Goal: Information Seeking & Learning: Understand process/instructions

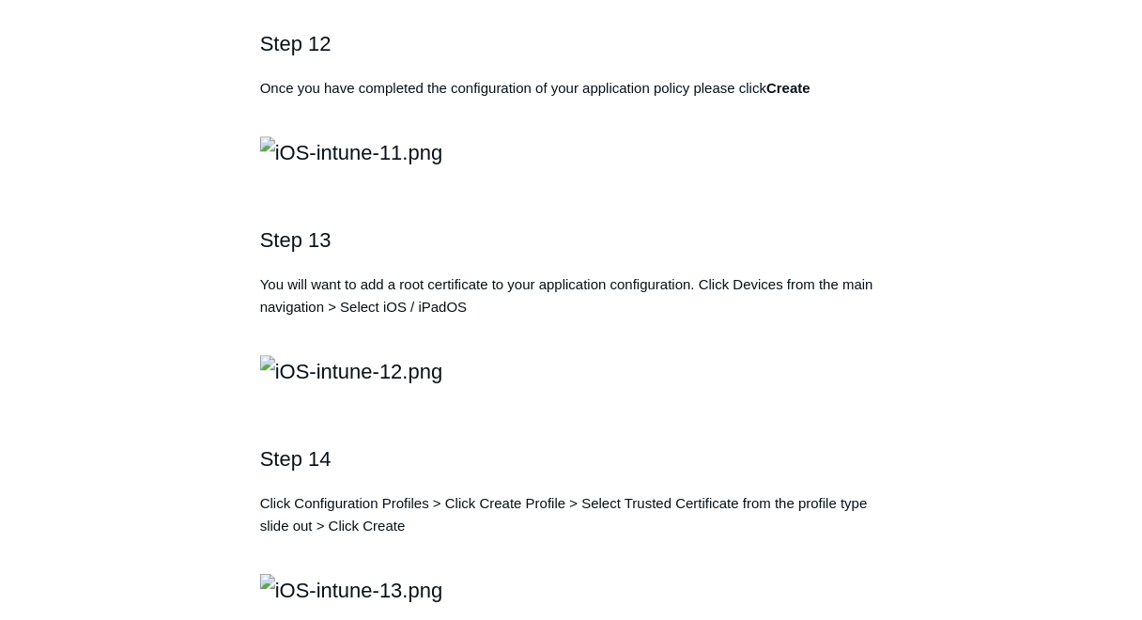
scroll to position [3007, 0]
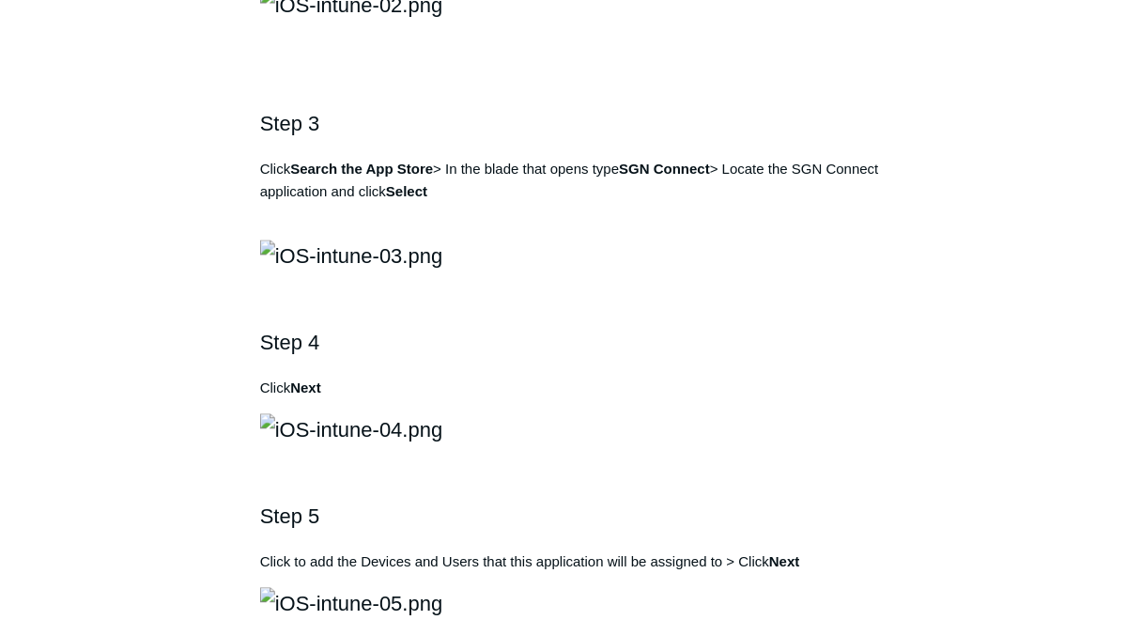
scroll to position [827, 0]
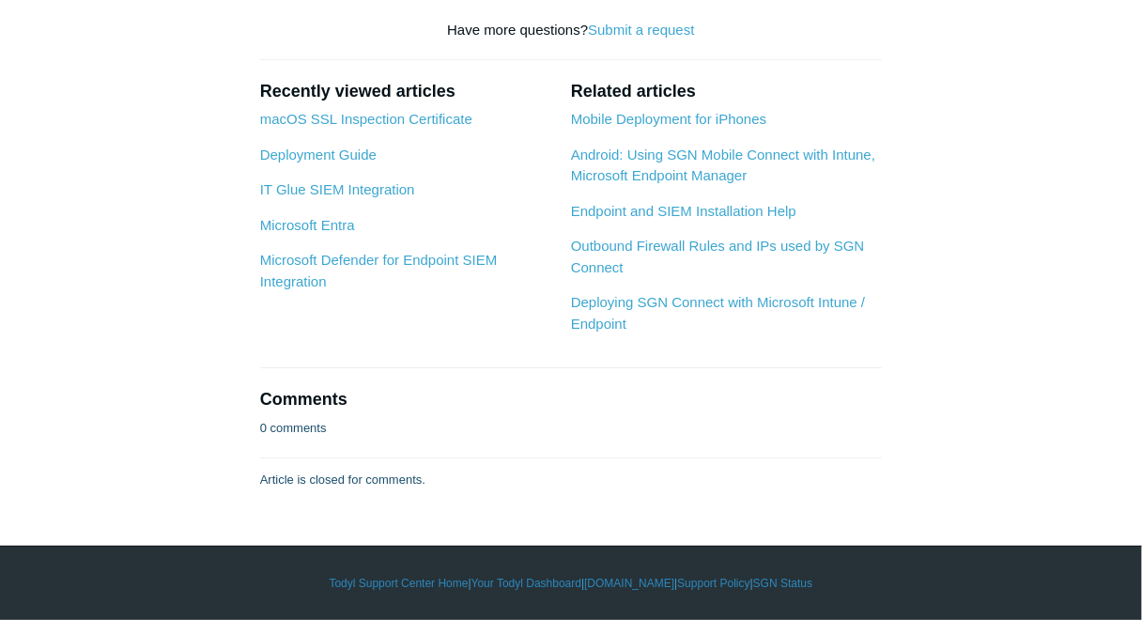
scroll to position [6765, 0]
drag, startPoint x: 538, startPoint y: 118, endPoint x: 567, endPoint y: 112, distance: 29.9
copy p "SGN"
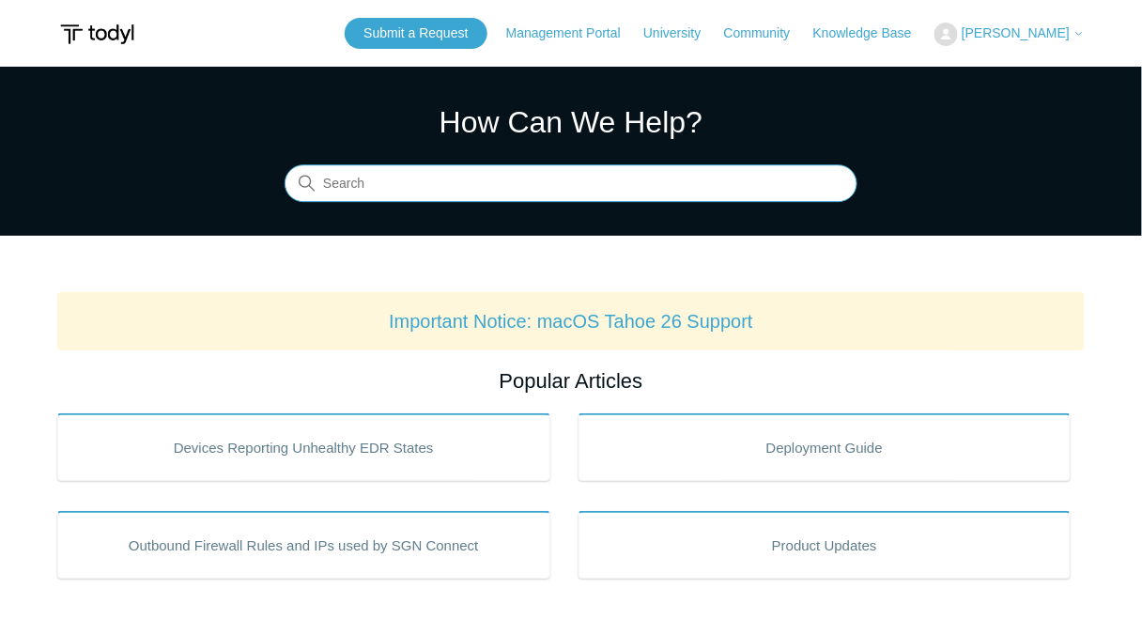
click at [669, 185] on input "Search" at bounding box center [571, 184] width 573 height 38
click at [677, 184] on input "m" at bounding box center [571, 184] width 573 height 38
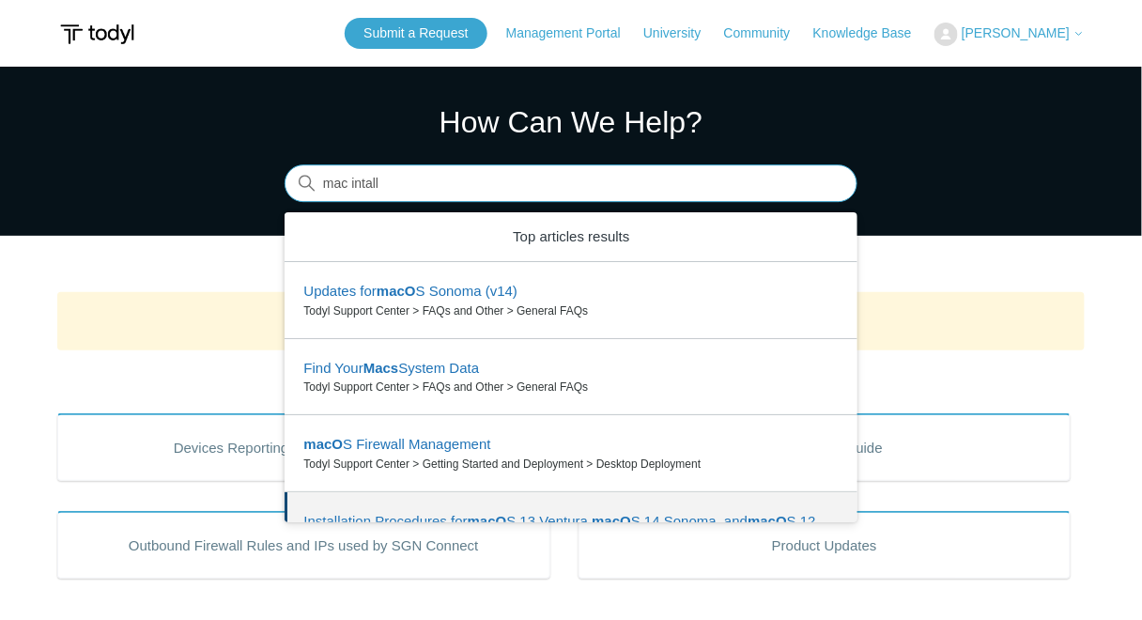
scroll to position [150, 0]
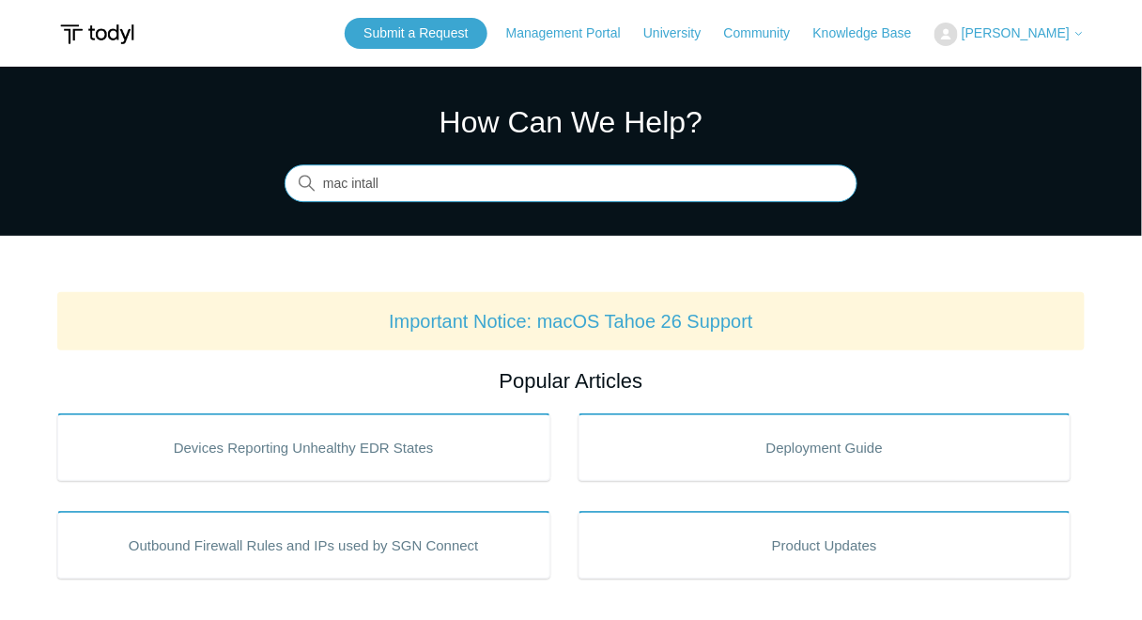
type input "mac intall"
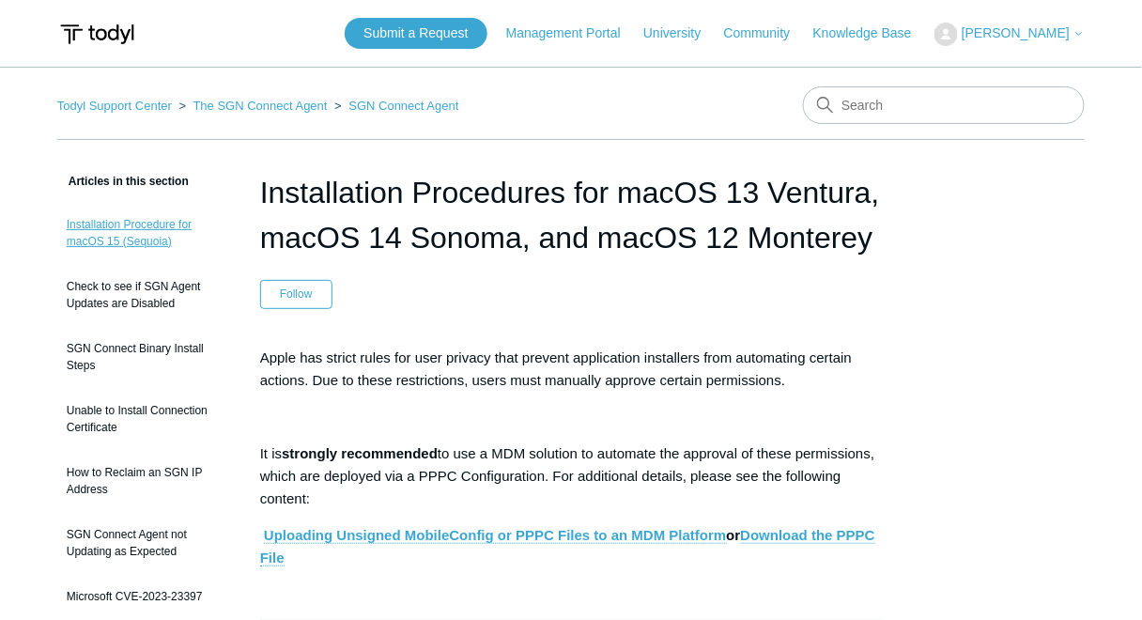
click at [125, 236] on link "Installation Procedure for macOS 15 (Sequoia)" at bounding box center [144, 233] width 175 height 53
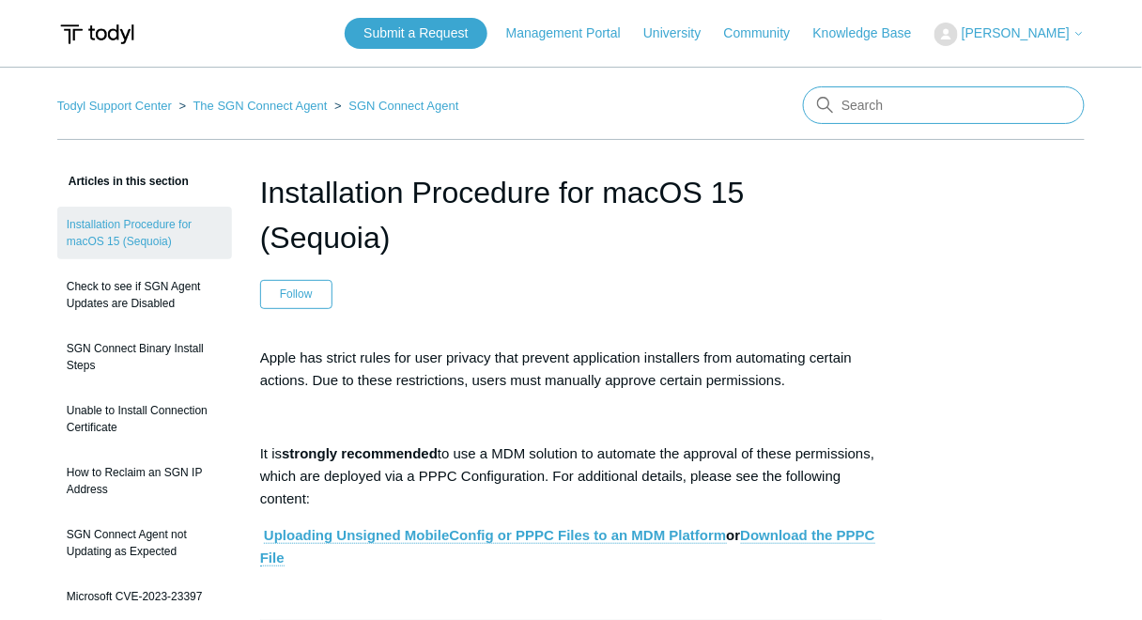
click at [985, 101] on input "Search" at bounding box center [944, 105] width 282 height 38
type input "intune mac"
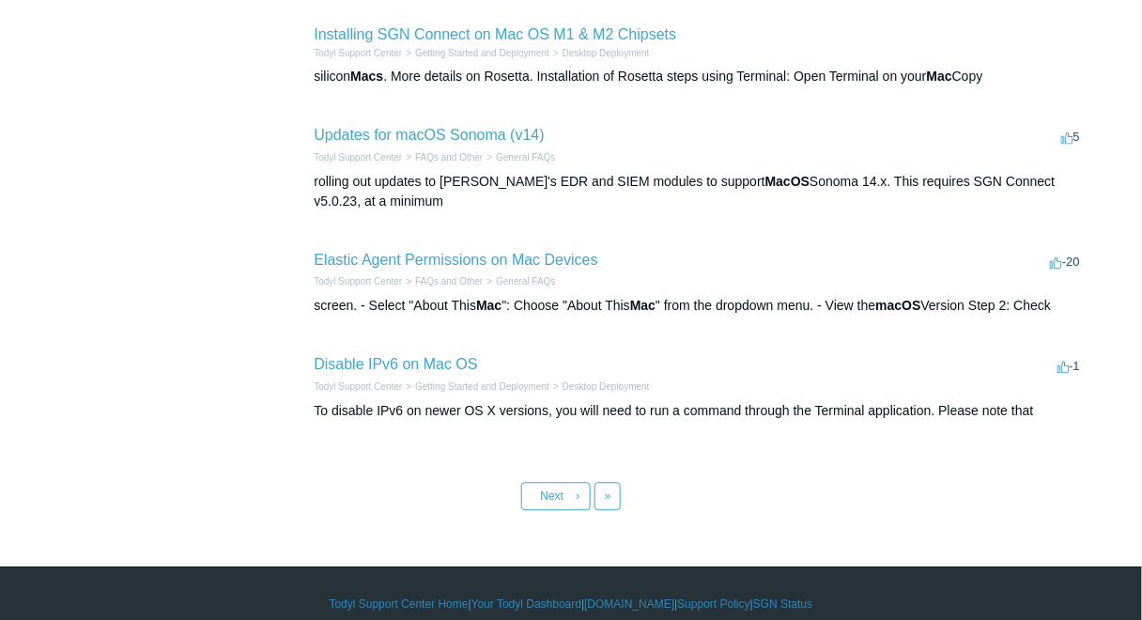
scroll to position [827, 0]
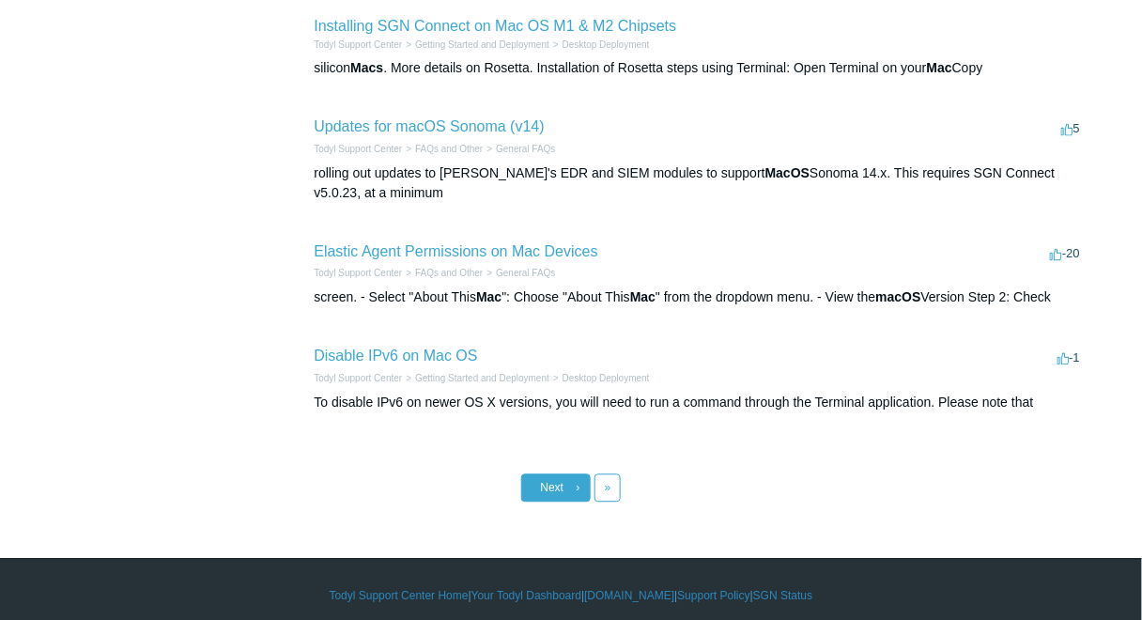
click at [548, 495] on span "Next" at bounding box center [552, 488] width 23 height 13
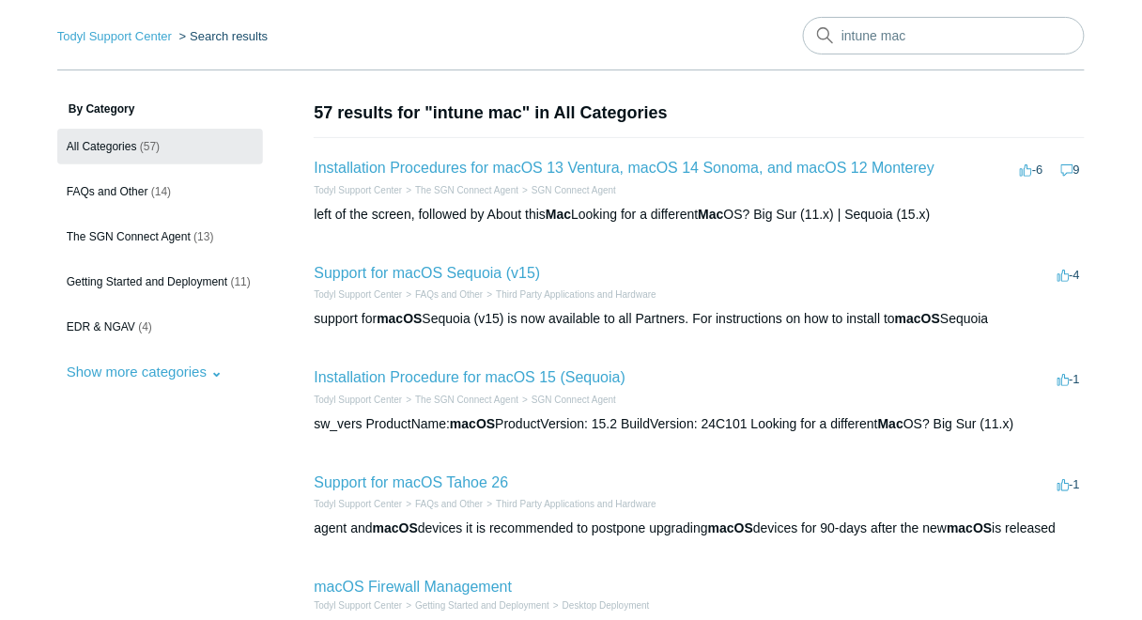
scroll to position [75, 0]
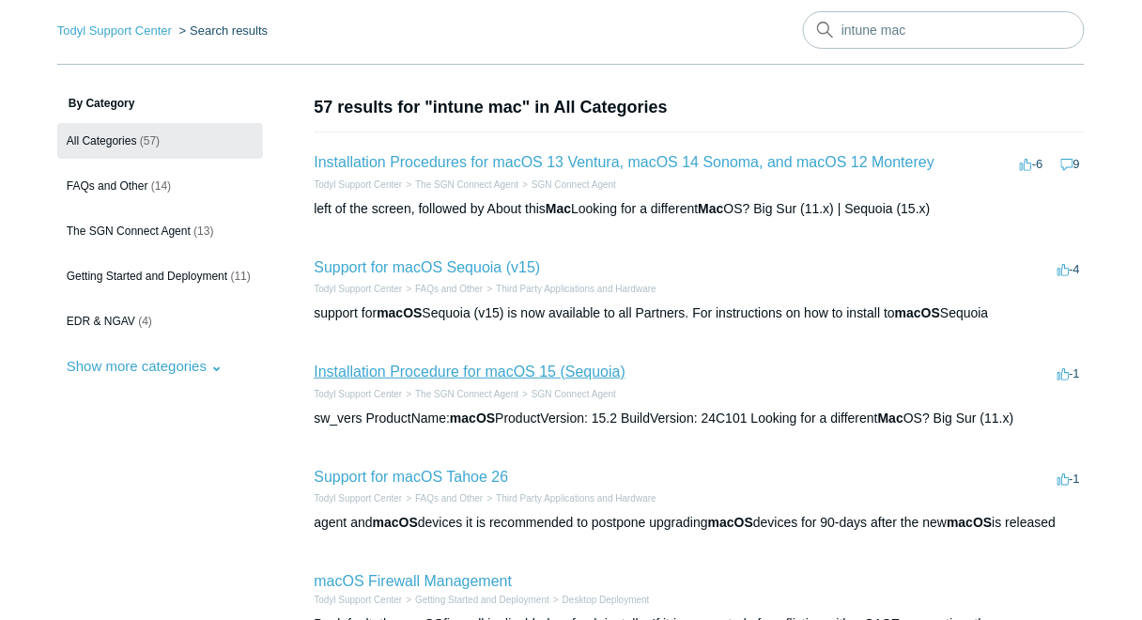
click at [524, 371] on link "Installation Procedure for macOS 15 (Sequoia)" at bounding box center [470, 372] width 312 height 16
click at [382, 469] on link "Support for macOS Tahoe 26" at bounding box center [411, 477] width 194 height 16
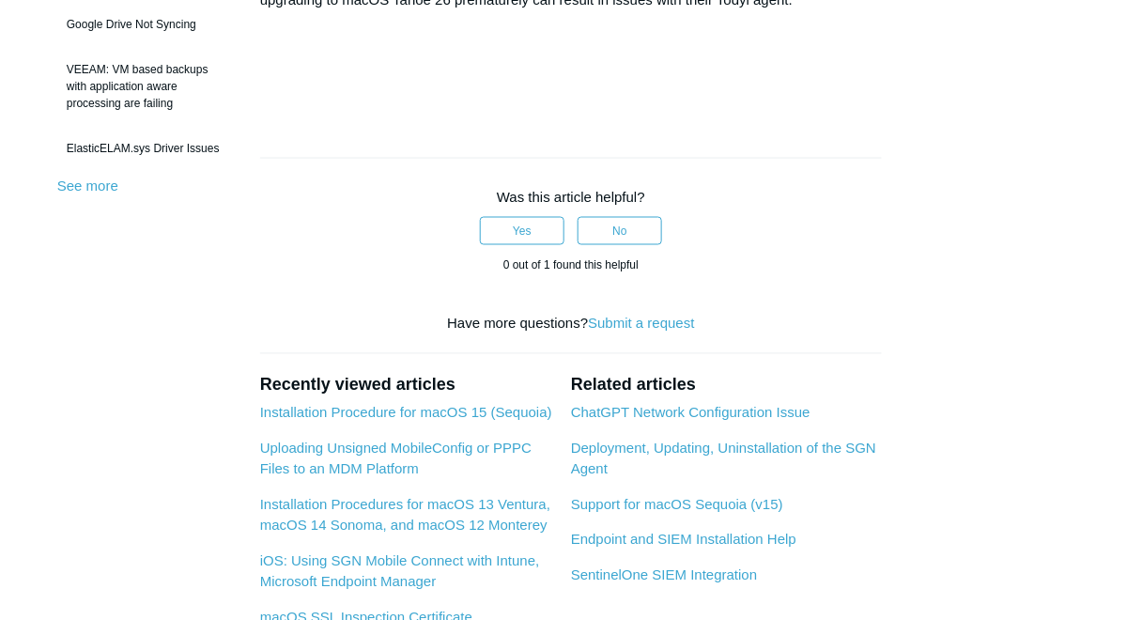
scroll to position [676, 0]
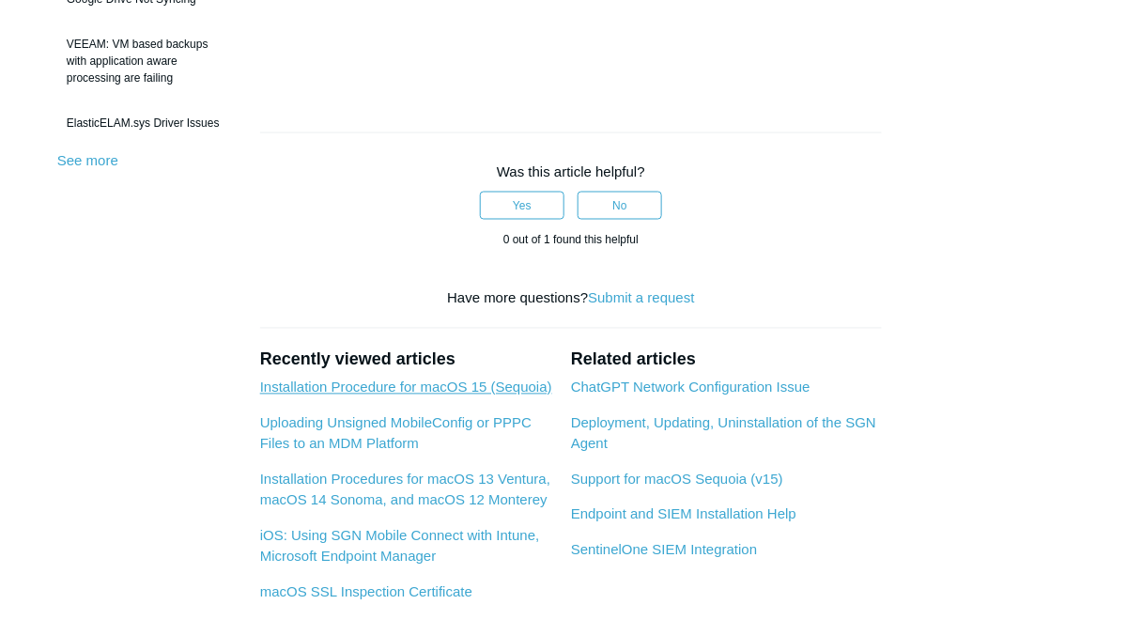
click at [344, 384] on link "Installation Procedure for macOS 15 (Sequoia)" at bounding box center [406, 388] width 292 height 16
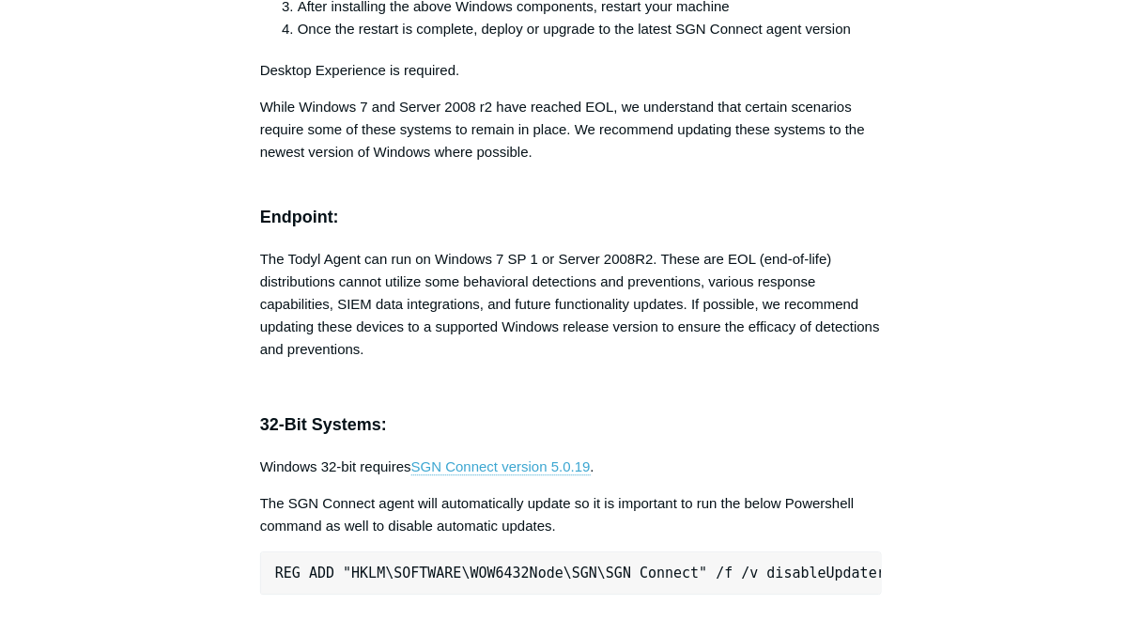
scroll to position [4510, 0]
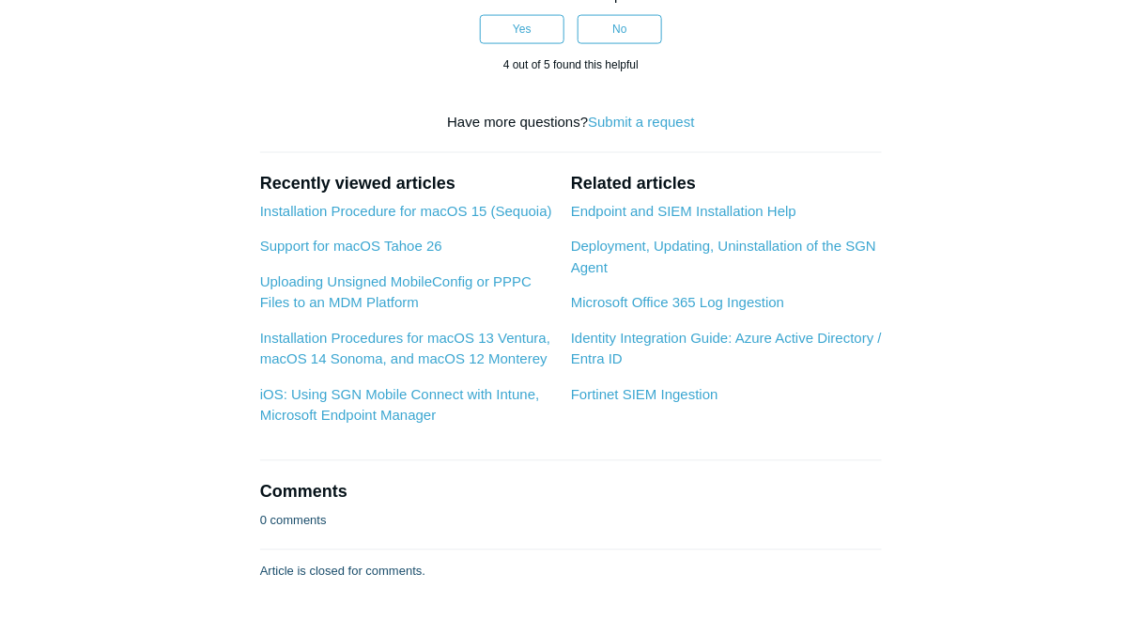
scroll to position [6088, 0]
